Goal: Task Accomplishment & Management: Use online tool/utility

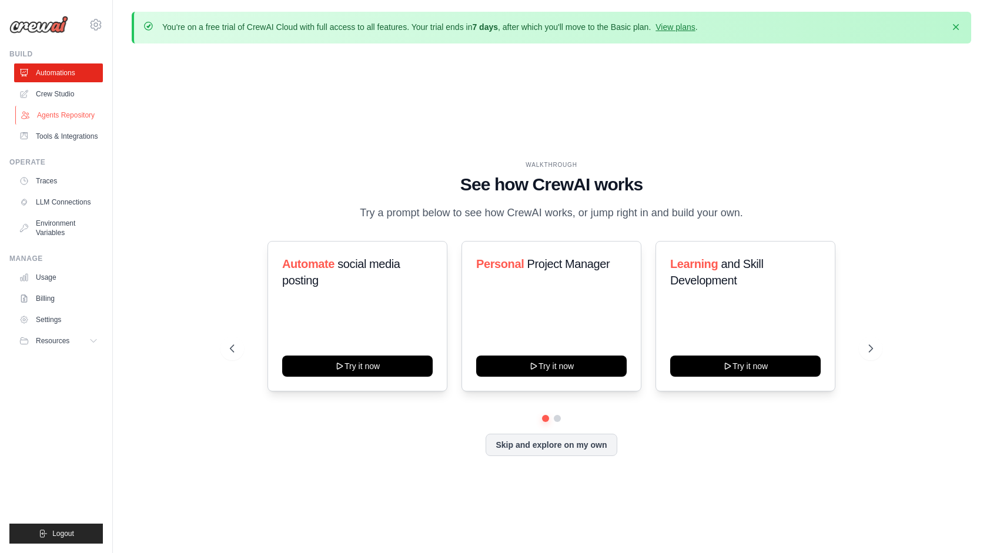
click at [84, 114] on link "Agents Repository" at bounding box center [59, 115] width 89 height 19
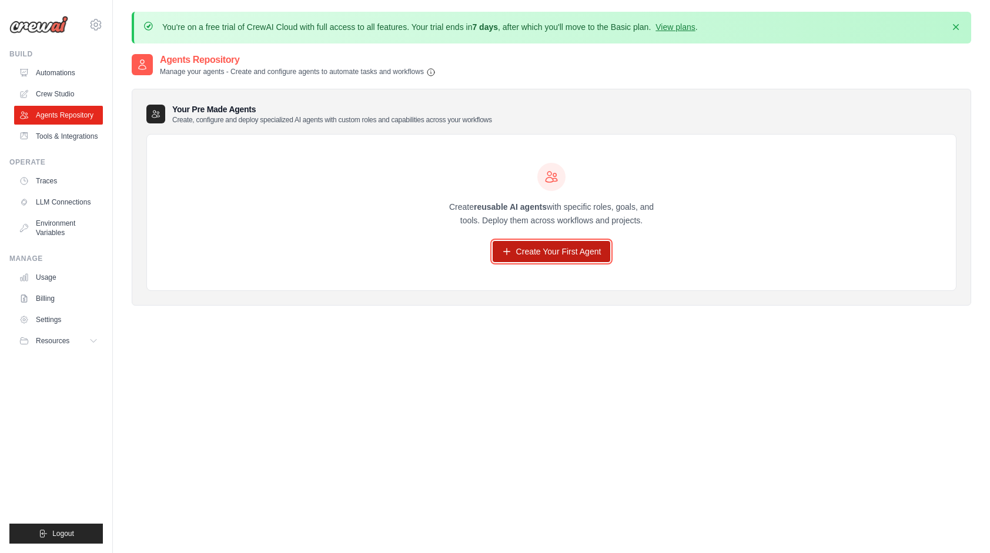
click at [561, 254] on link "Create Your First Agent" at bounding box center [551, 251] width 118 height 21
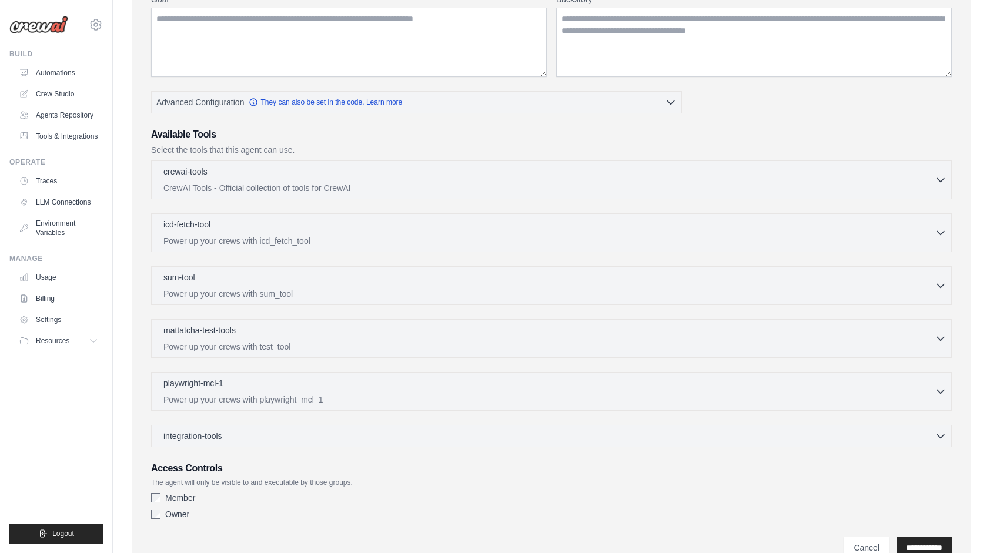
scroll to position [208, 0]
click at [239, 266] on div "sum-tool 0 selected Power up your crews with sum_tool SumTool" at bounding box center [551, 285] width 800 height 39
click at [236, 275] on div "sum-tool 0 selected" at bounding box center [548, 277] width 771 height 14
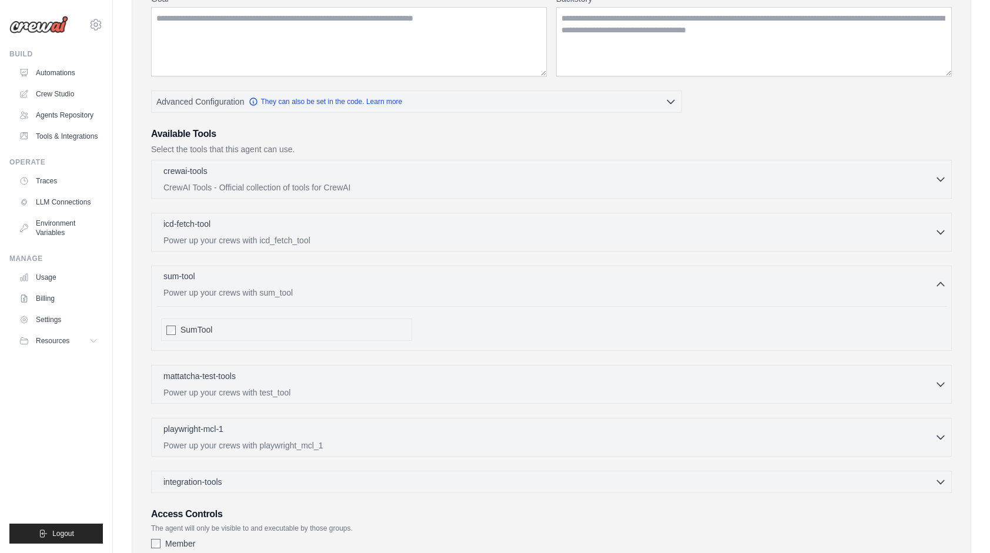
click at [236, 275] on div "sum-tool 0 selected" at bounding box center [548, 277] width 771 height 14
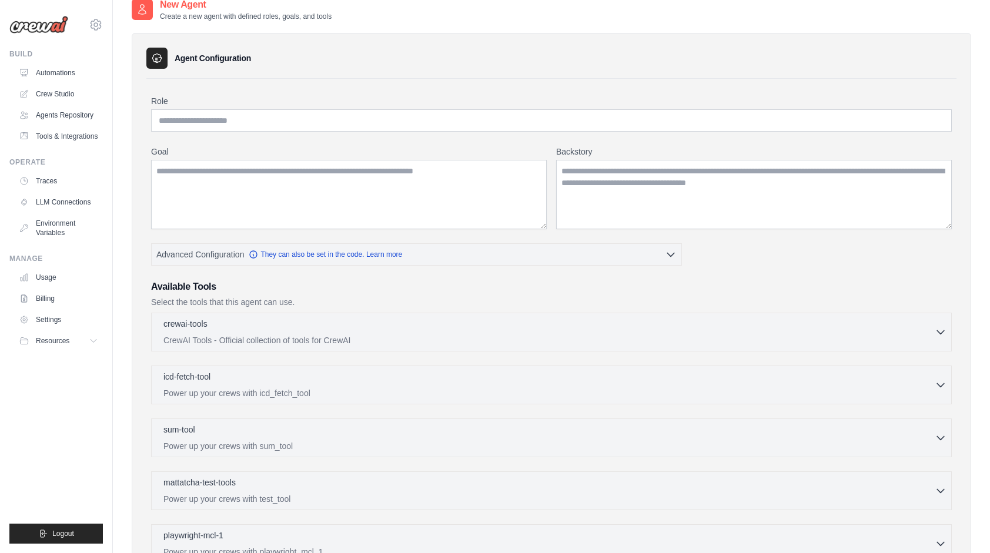
scroll to position [256, 0]
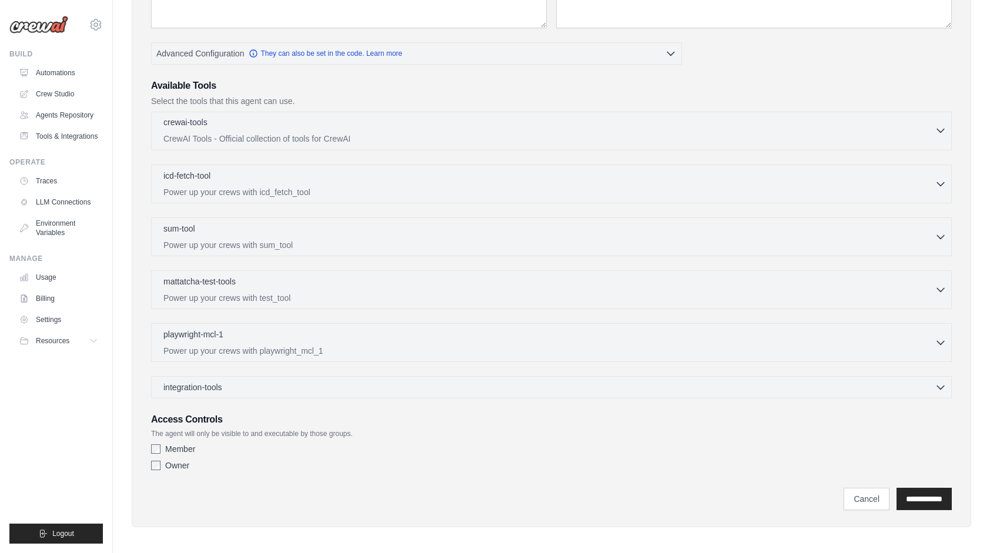
click at [942, 130] on icon "button" at bounding box center [940, 131] width 12 height 12
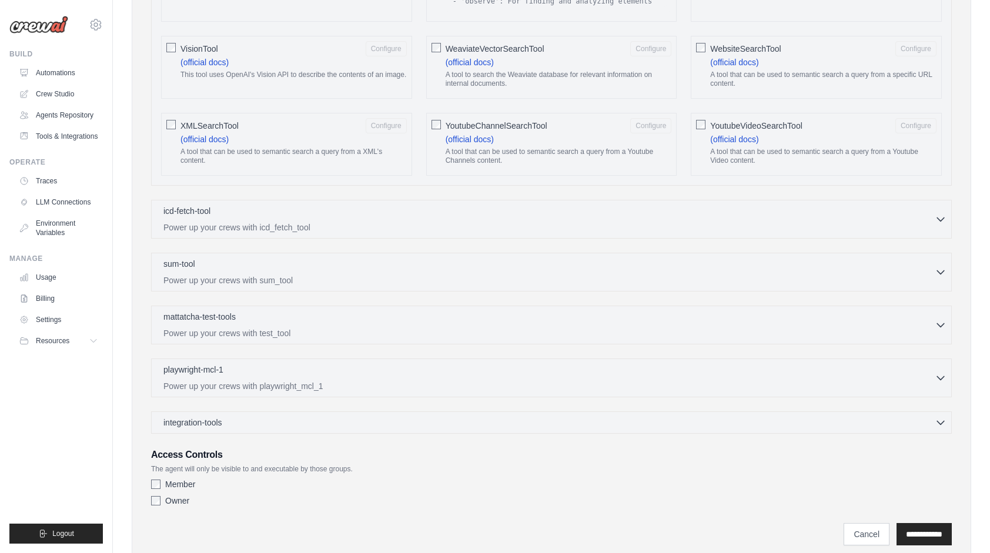
scroll to position [2053, 0]
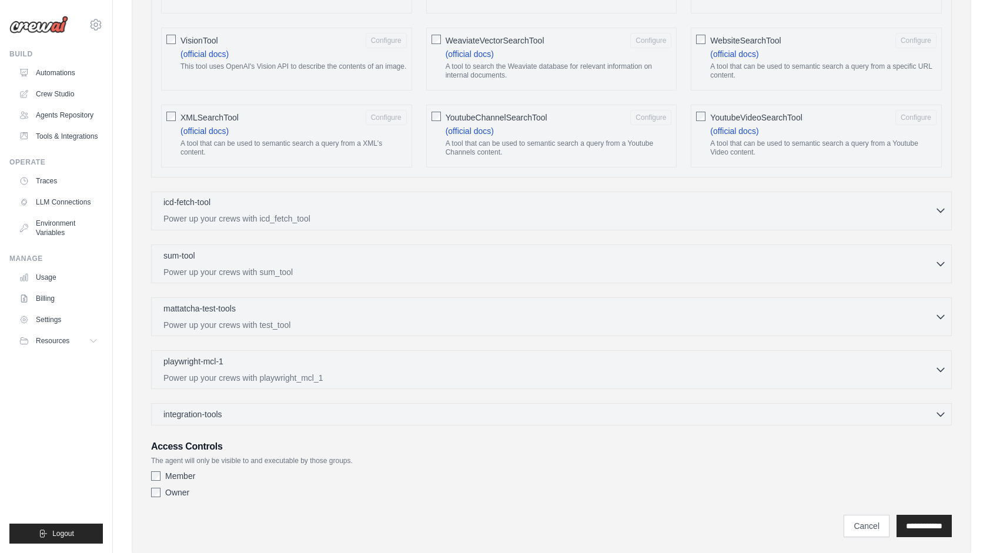
click at [939, 205] on icon "button" at bounding box center [940, 211] width 12 height 12
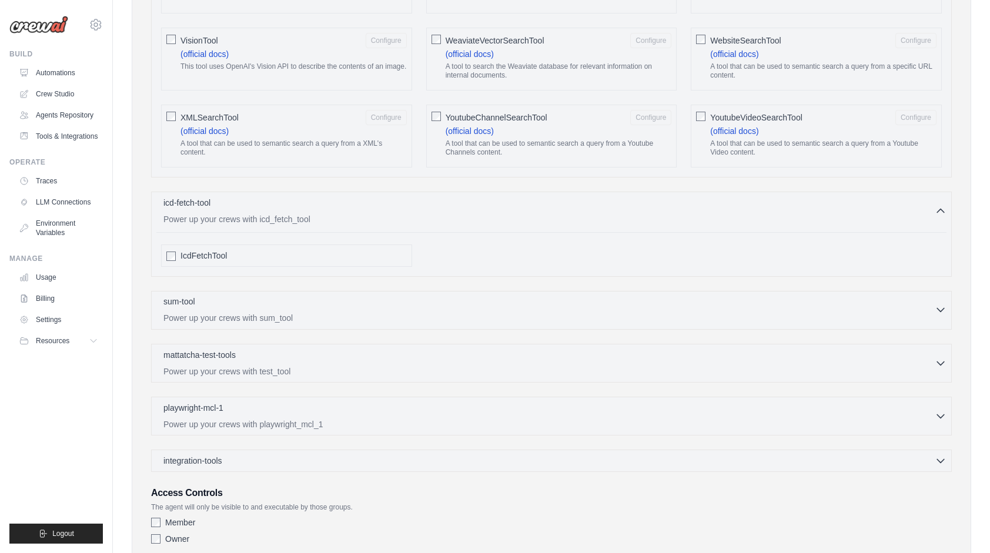
click at [945, 304] on icon "button" at bounding box center [940, 310] width 12 height 12
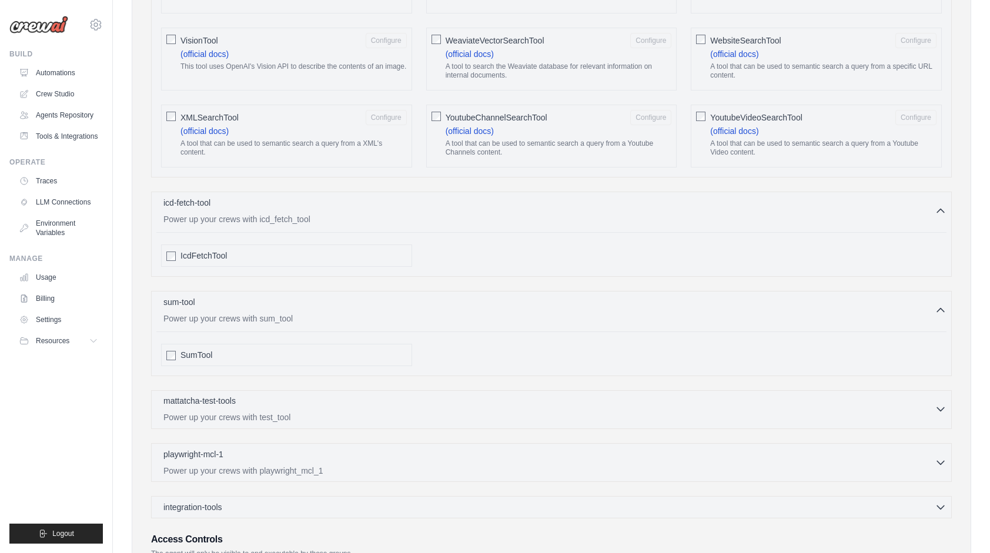
click at [944, 395] on button "mattatcha-test-tools 0 selected Power up your crews with test_tool" at bounding box center [551, 409] width 790 height 28
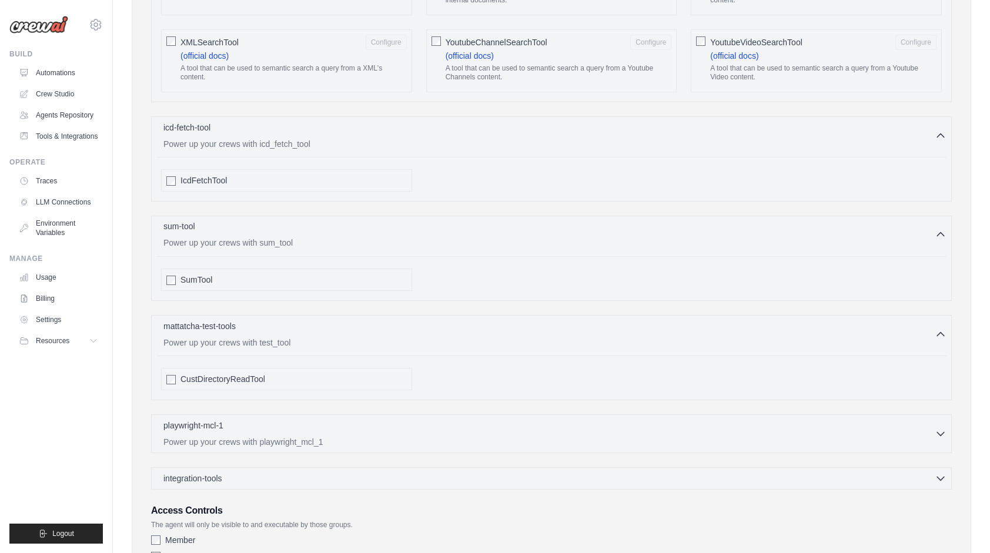
scroll to position [2191, 0]
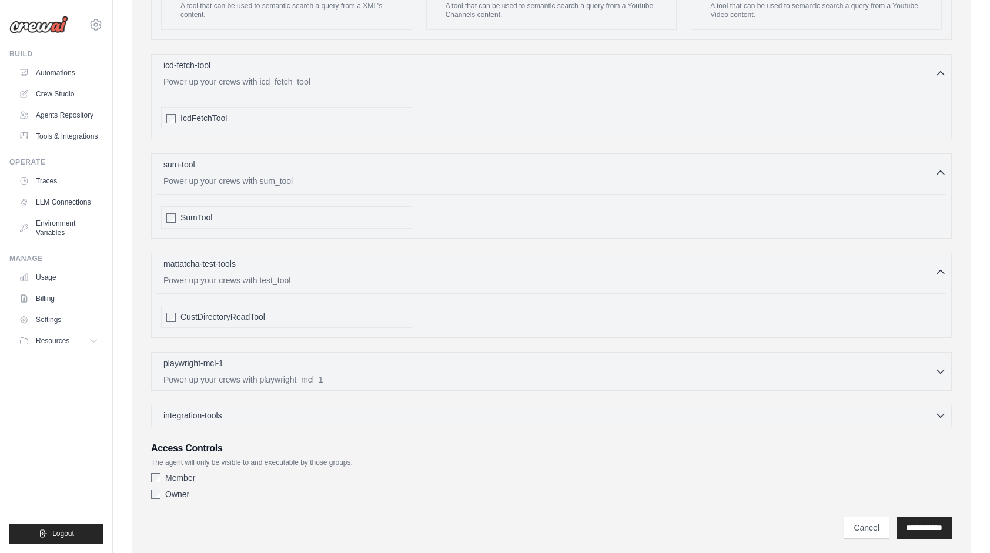
click at [938, 410] on icon "button" at bounding box center [940, 416] width 12 height 12
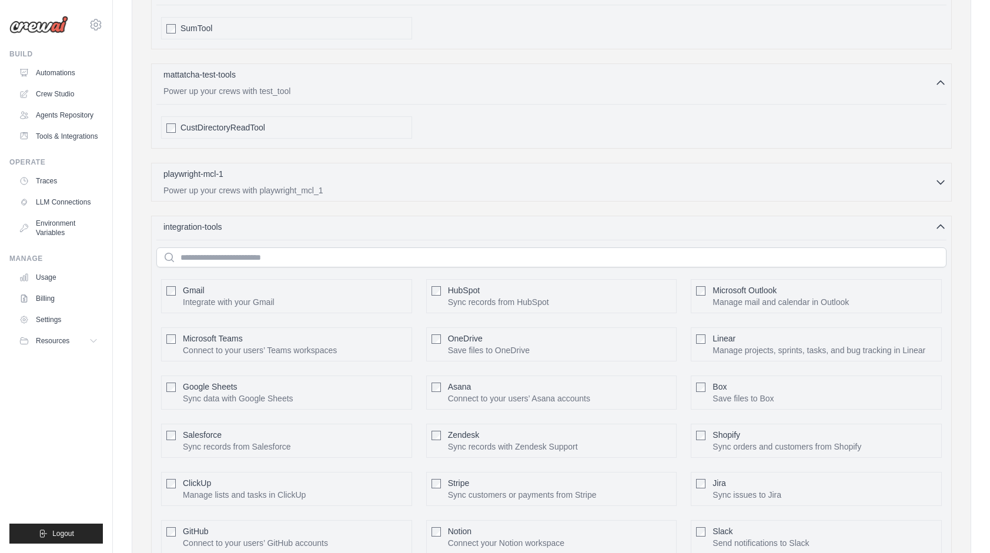
scroll to position [2379, 0]
click at [234, 249] on input "text" at bounding box center [551, 259] width 790 height 20
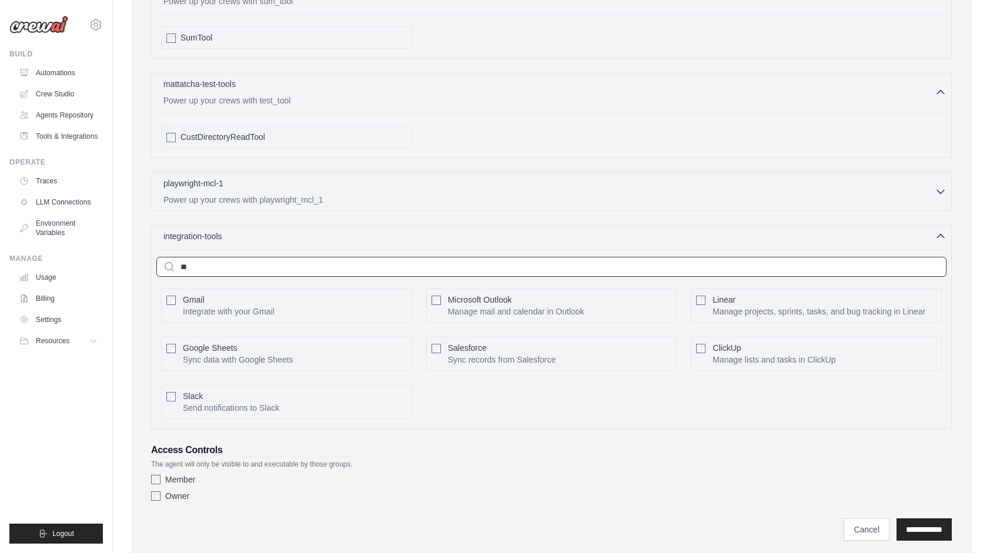
scroll to position [2232, 0]
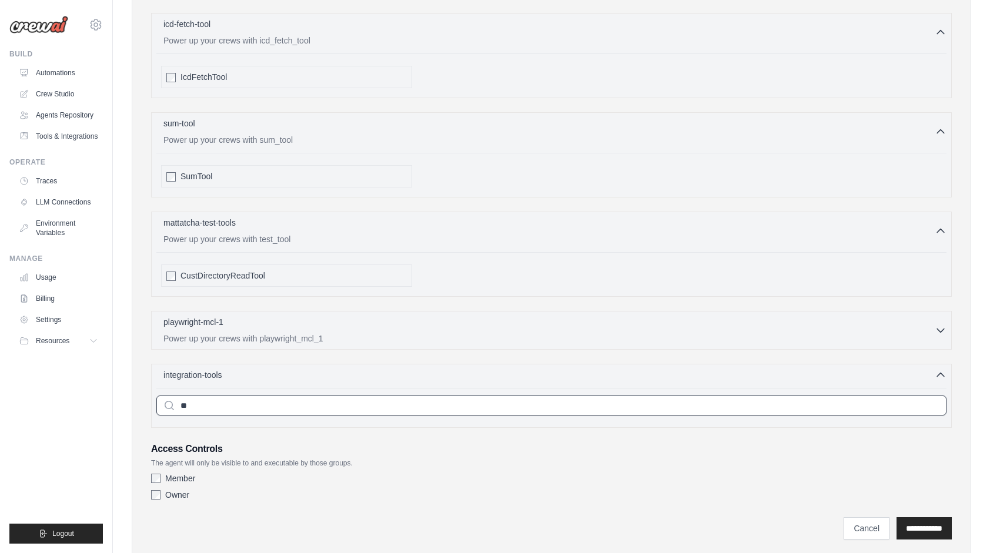
type input "*"
